Goal: Find specific page/section: Find specific page/section

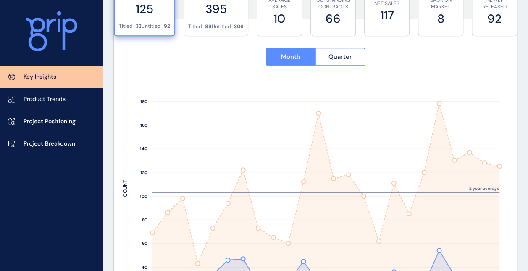
scroll to position [336, 0]
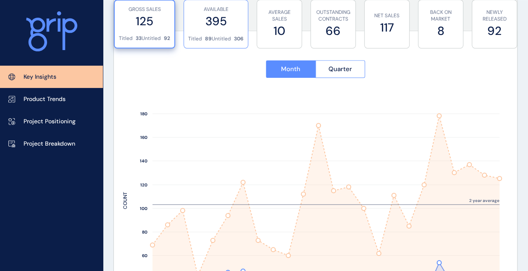
click at [218, 24] on label "395" at bounding box center [215, 21] width 55 height 16
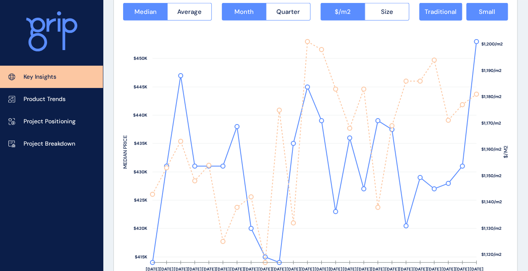
scroll to position [1093, 0]
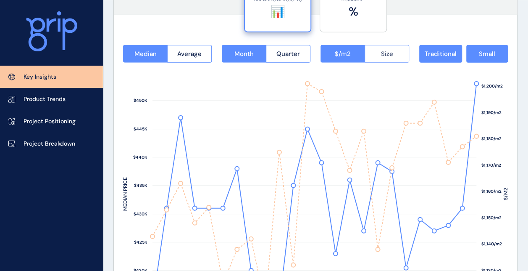
click at [386, 52] on span "Size" at bounding box center [387, 54] width 12 height 8
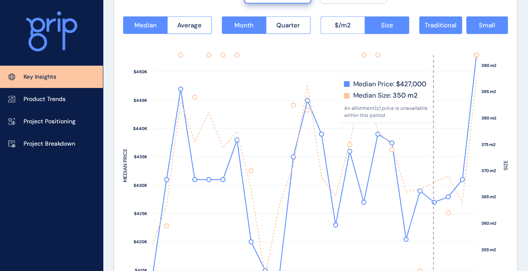
scroll to position [1135, 0]
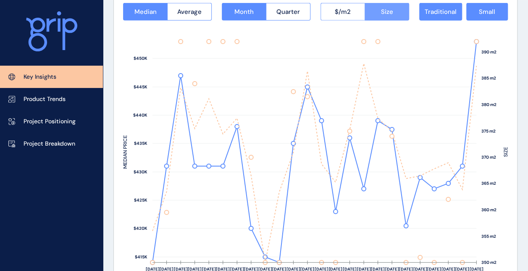
drag, startPoint x: 346, startPoint y: 10, endPoint x: 393, endPoint y: 15, distance: 46.5
click at [346, 10] on span "$/m2" at bounding box center [343, 12] width 16 height 8
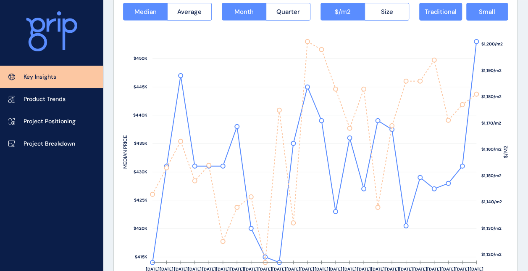
drag, startPoint x: 57, startPoint y: 143, endPoint x: 112, endPoint y: 135, distance: 55.2
click at [57, 143] on p "Project Breakdown" at bounding box center [50, 144] width 52 height 8
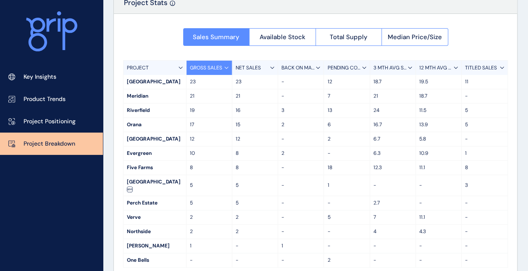
scroll to position [73, 0]
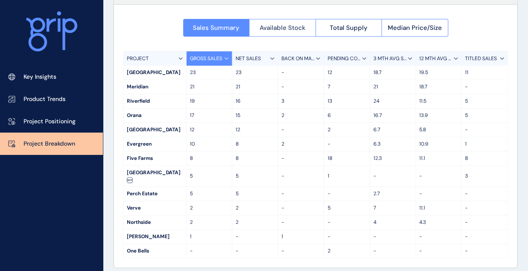
click at [271, 26] on span "Available Stock" at bounding box center [283, 28] width 46 height 8
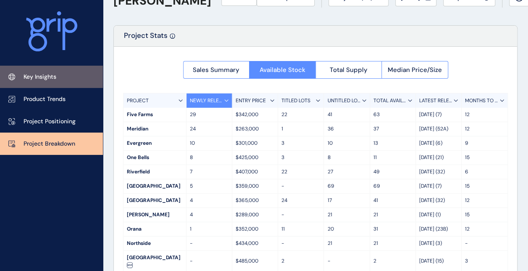
click at [37, 71] on link "Key Insights" at bounding box center [51, 77] width 103 height 22
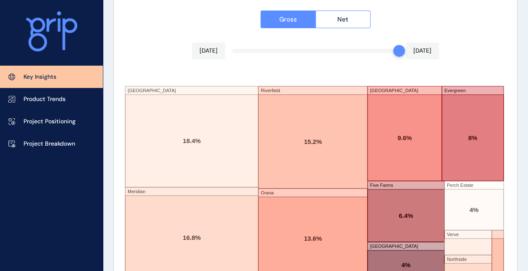
scroll to position [1497, 0]
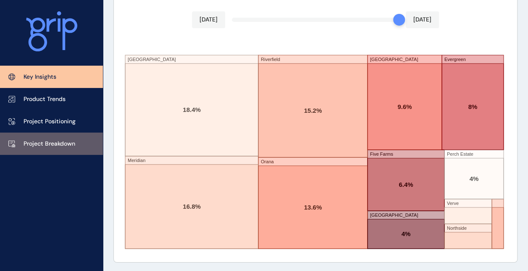
click at [59, 146] on p "Project Breakdown" at bounding box center [50, 144] width 52 height 8
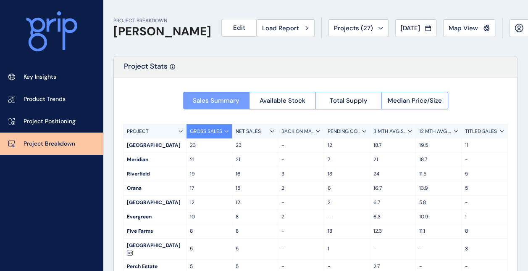
scroll to position [42, 0]
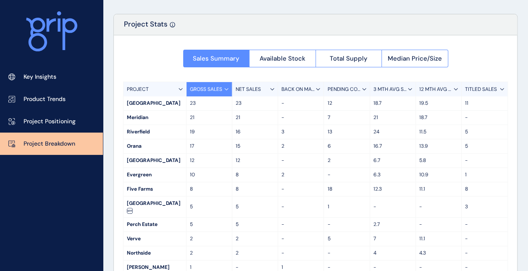
click at [387, 87] on p "3 MTH AVG SALES" at bounding box center [391, 89] width 34 height 7
